Goal: Find specific page/section: Find specific page/section

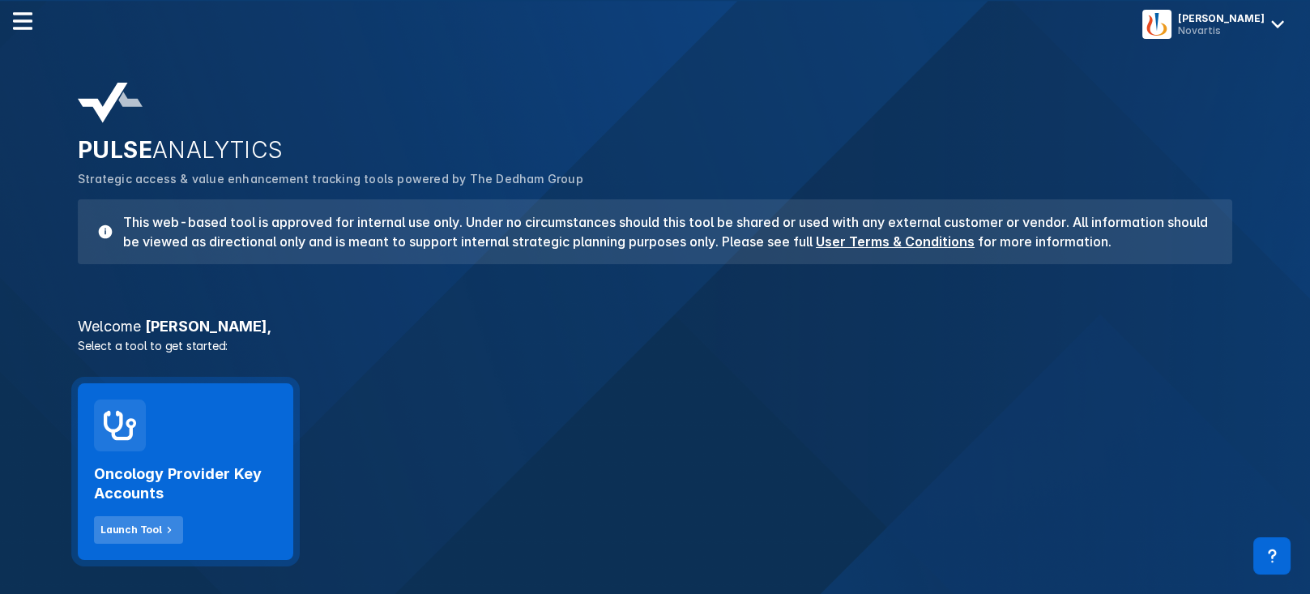
click at [152, 530] on div "Launch Tool" at bounding box center [131, 529] width 62 height 15
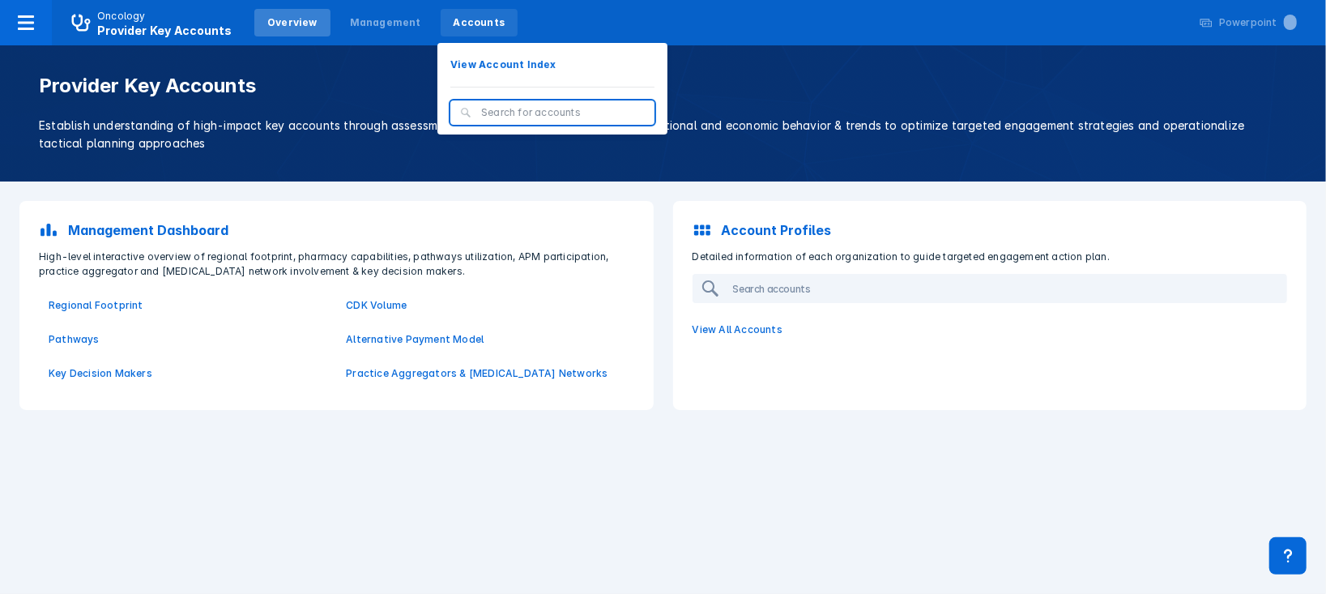
click at [469, 28] on div "Accounts" at bounding box center [480, 22] width 52 height 15
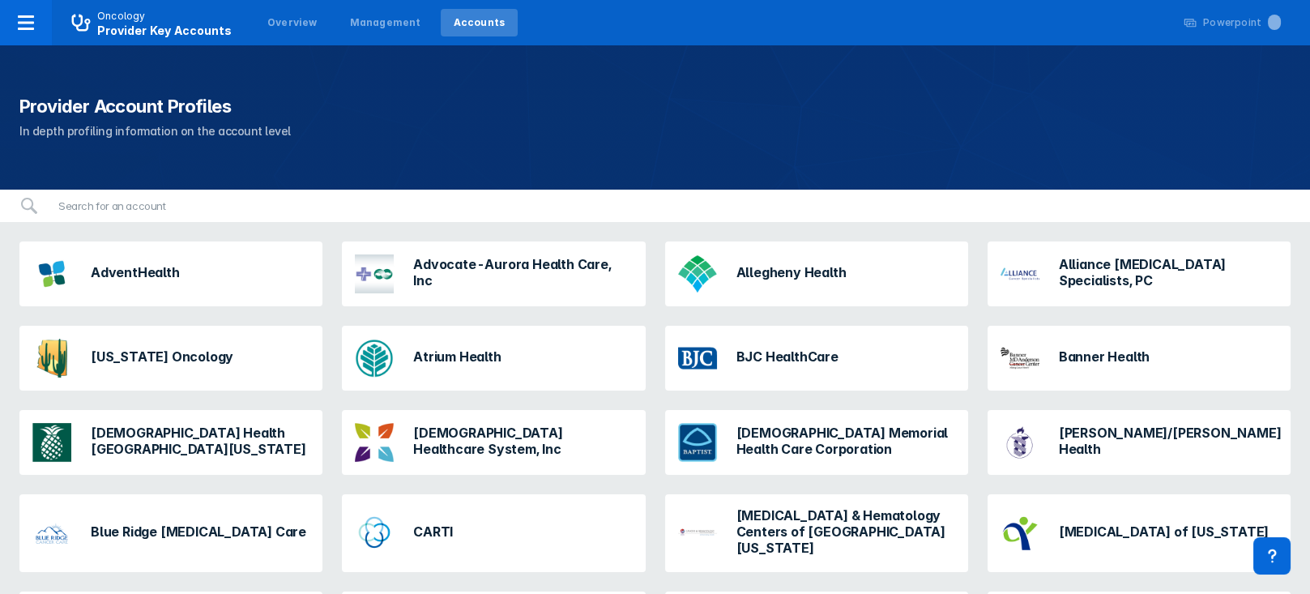
click at [458, 20] on div "Accounts" at bounding box center [480, 22] width 52 height 15
click at [1093, 364] on div "Banner Health" at bounding box center [1104, 356] width 91 height 19
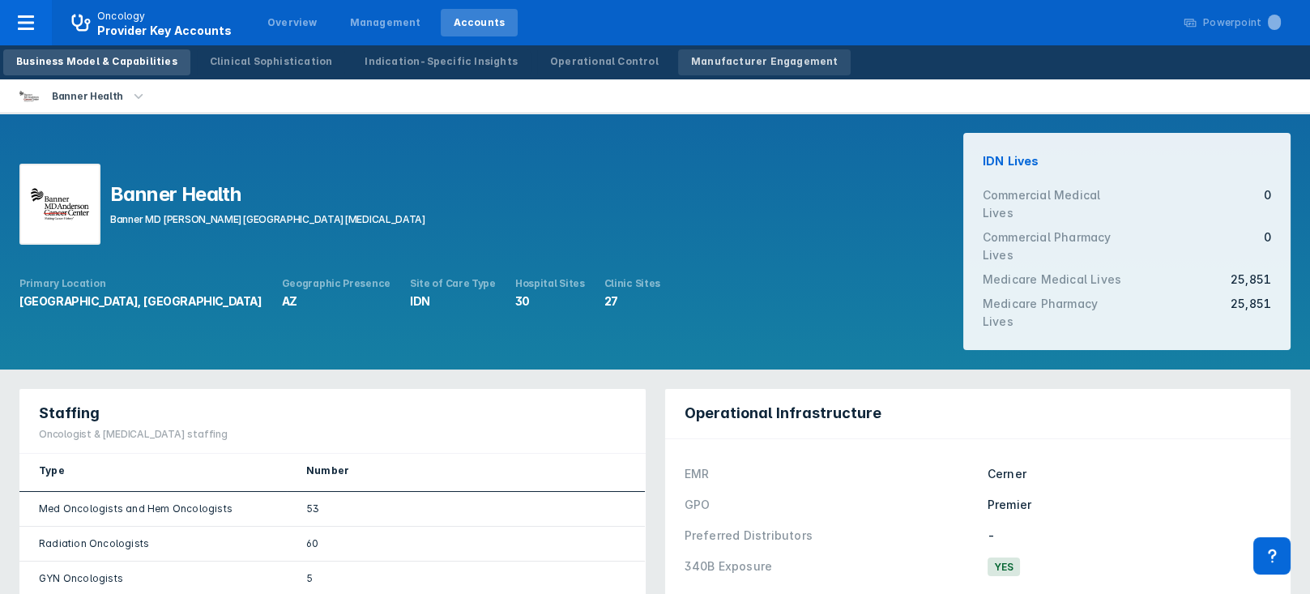
click at [691, 58] on div "Manufacturer Engagement" at bounding box center [764, 61] width 147 height 15
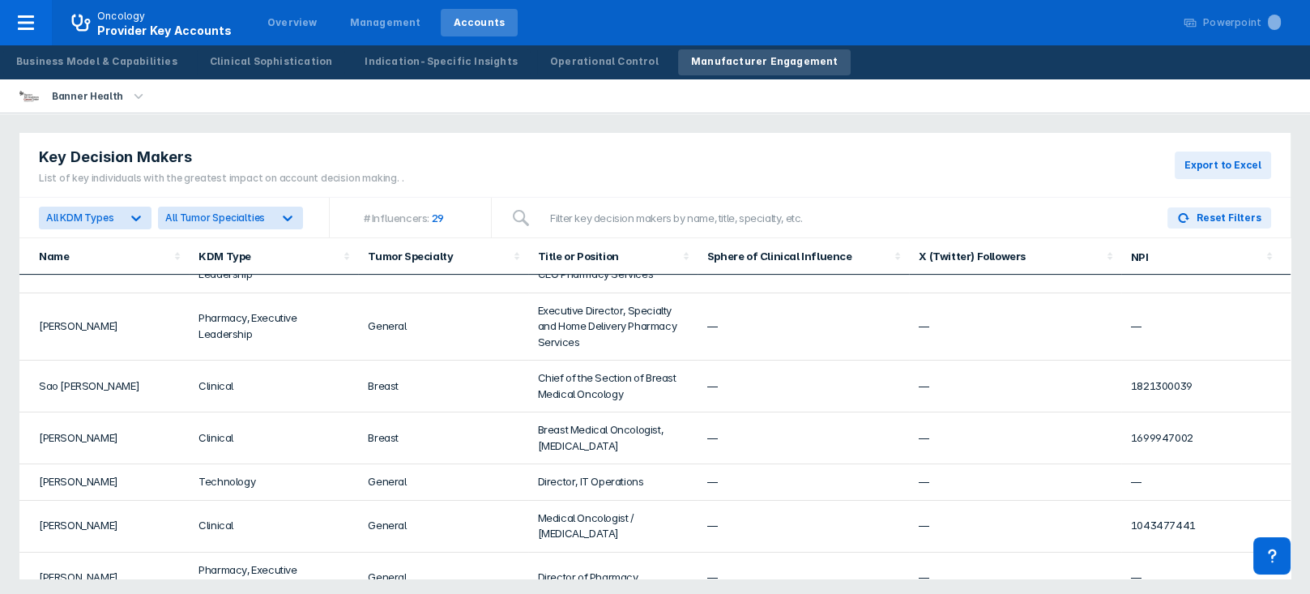
scroll to position [1157, 0]
